Goal: Information Seeking & Learning: Learn about a topic

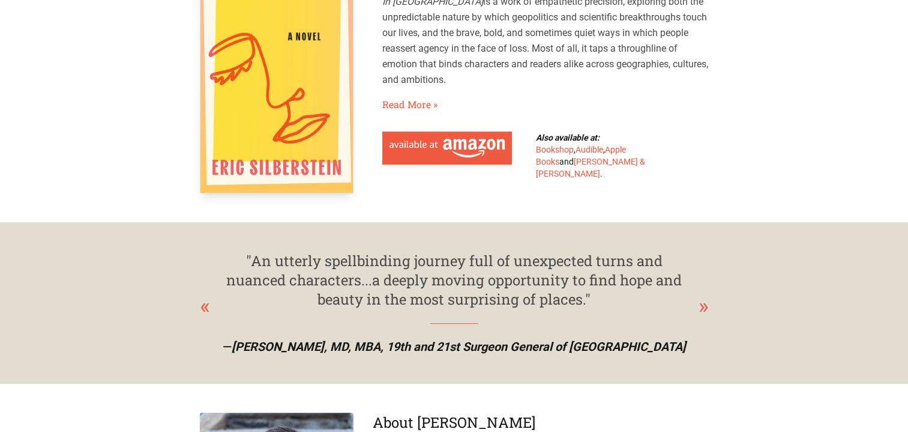
scroll to position [128, 0]
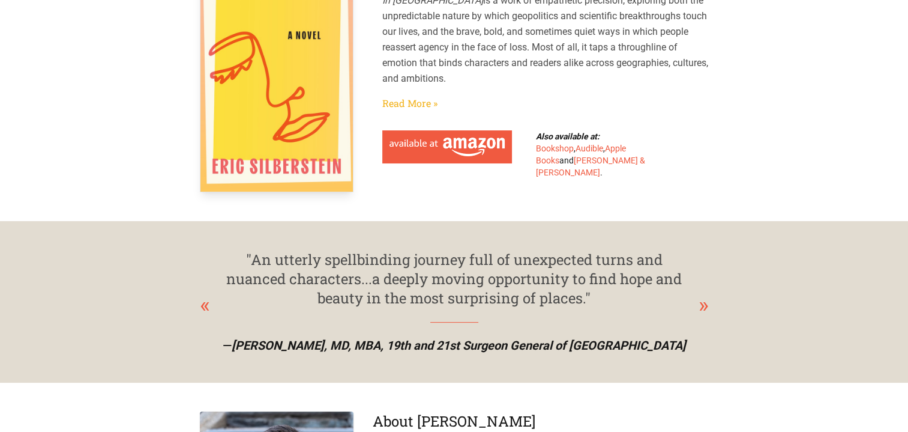
click at [418, 103] on link "Read More »" at bounding box center [409, 103] width 55 height 14
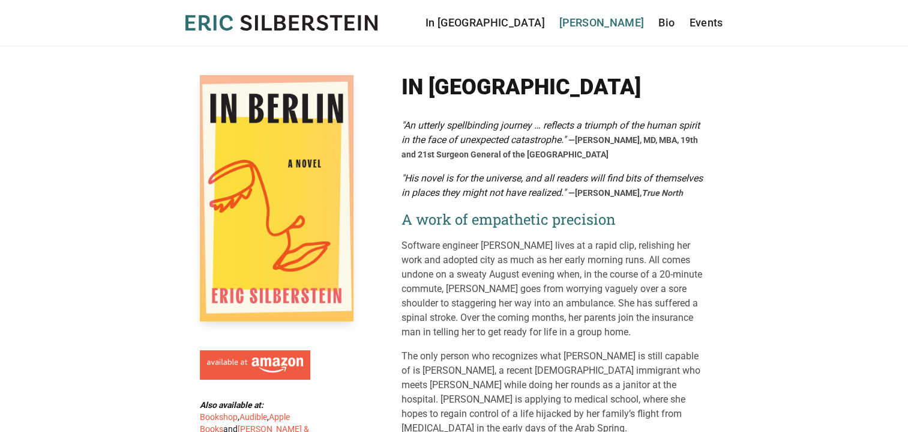
click at [617, 23] on link "[PERSON_NAME]" at bounding box center [602, 22] width 85 height 17
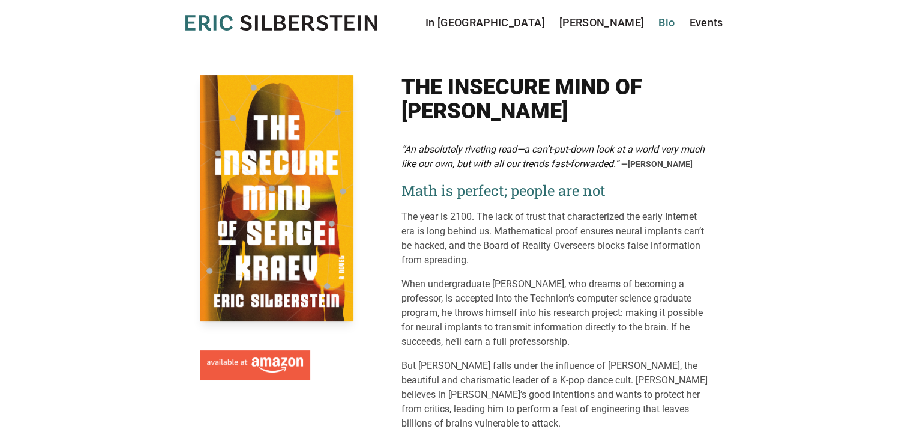
click at [668, 23] on link "Bio" at bounding box center [667, 22] width 16 height 17
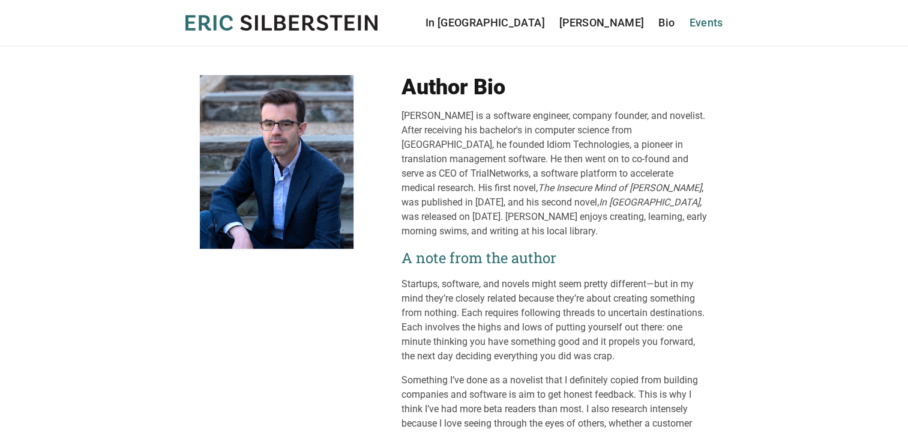
click at [716, 20] on link "Events" at bounding box center [706, 22] width 34 height 17
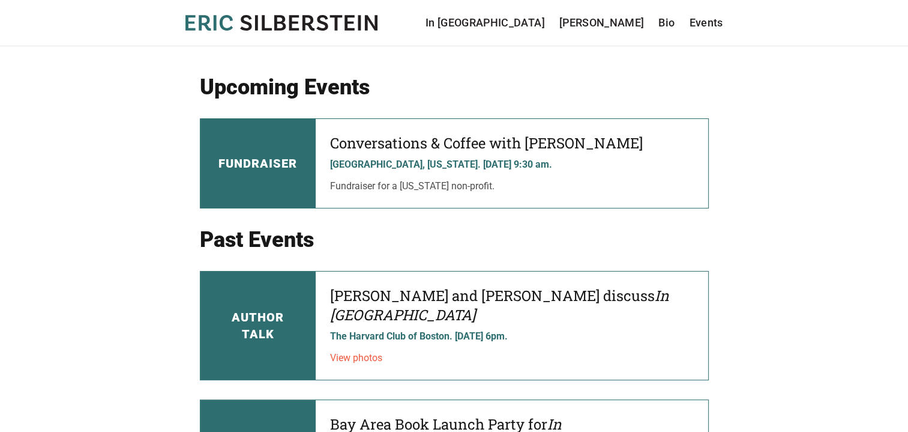
click at [286, 162] on h3 "Fundraiser" at bounding box center [258, 163] width 79 height 17
click at [430, 144] on h4 "Conversations & Coffee with [PERSON_NAME]" at bounding box center [512, 142] width 364 height 19
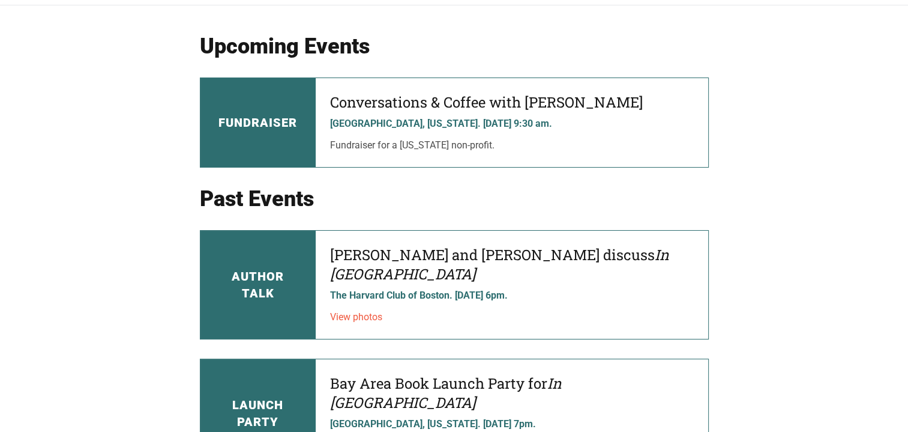
scroll to position [40, 0]
click at [358, 312] on link "View photos" at bounding box center [356, 317] width 52 height 11
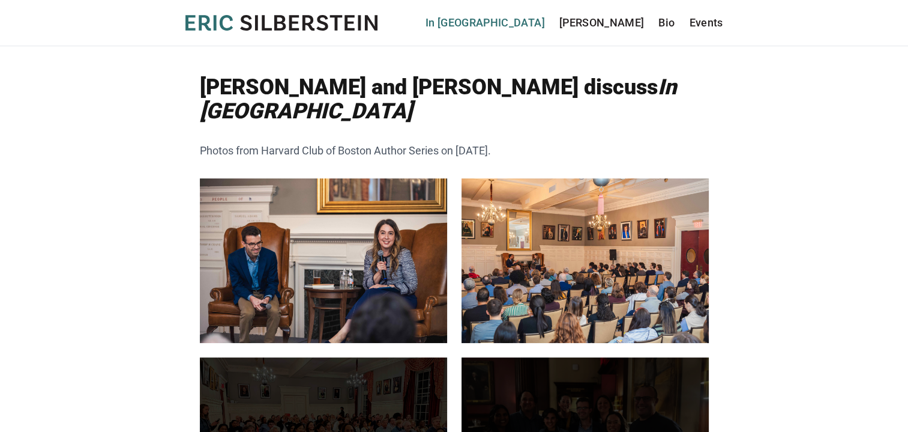
click at [545, 20] on link "In [GEOGRAPHIC_DATA]" at bounding box center [485, 22] width 119 height 17
